Goal: Information Seeking & Learning: Learn about a topic

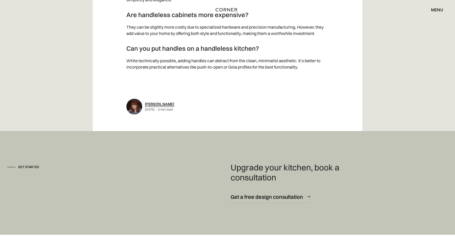
scroll to position [5456, 0]
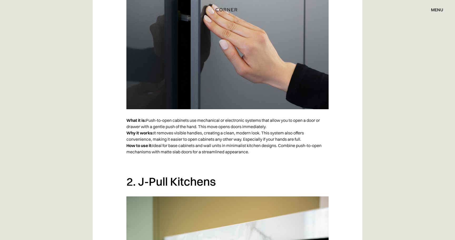
scroll to position [571, 0]
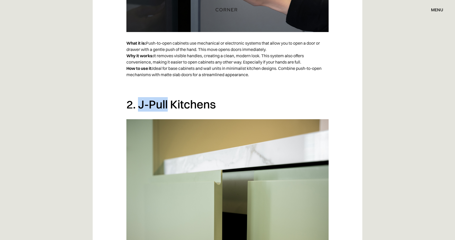
drag, startPoint x: 168, startPoint y: 103, endPoint x: 139, endPoint y: 103, distance: 28.1
click at [139, 103] on h2 "2. J-Pull Kitchens" at bounding box center [227, 104] width 202 height 14
copy h2 "J-Pull"
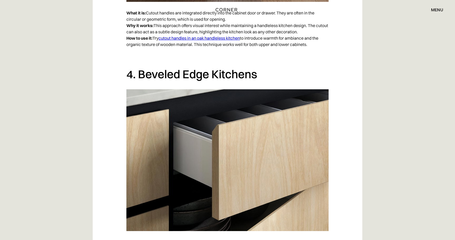
scroll to position [1061, 0]
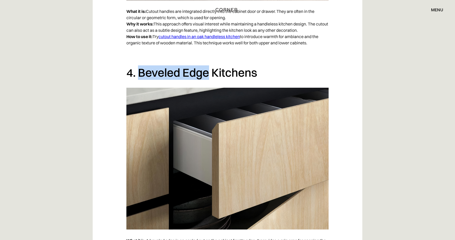
drag, startPoint x: 207, startPoint y: 72, endPoint x: 139, endPoint y: 74, distance: 67.6
click at [139, 74] on h2 "4. Beveled Edge Kitchens" at bounding box center [227, 72] width 202 height 14
copy h2 "Beveled Edge"
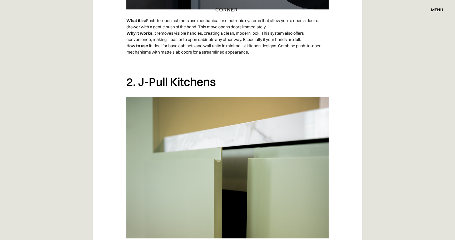
scroll to position [622, 0]
